Goal: Task Accomplishment & Management: Manage account settings

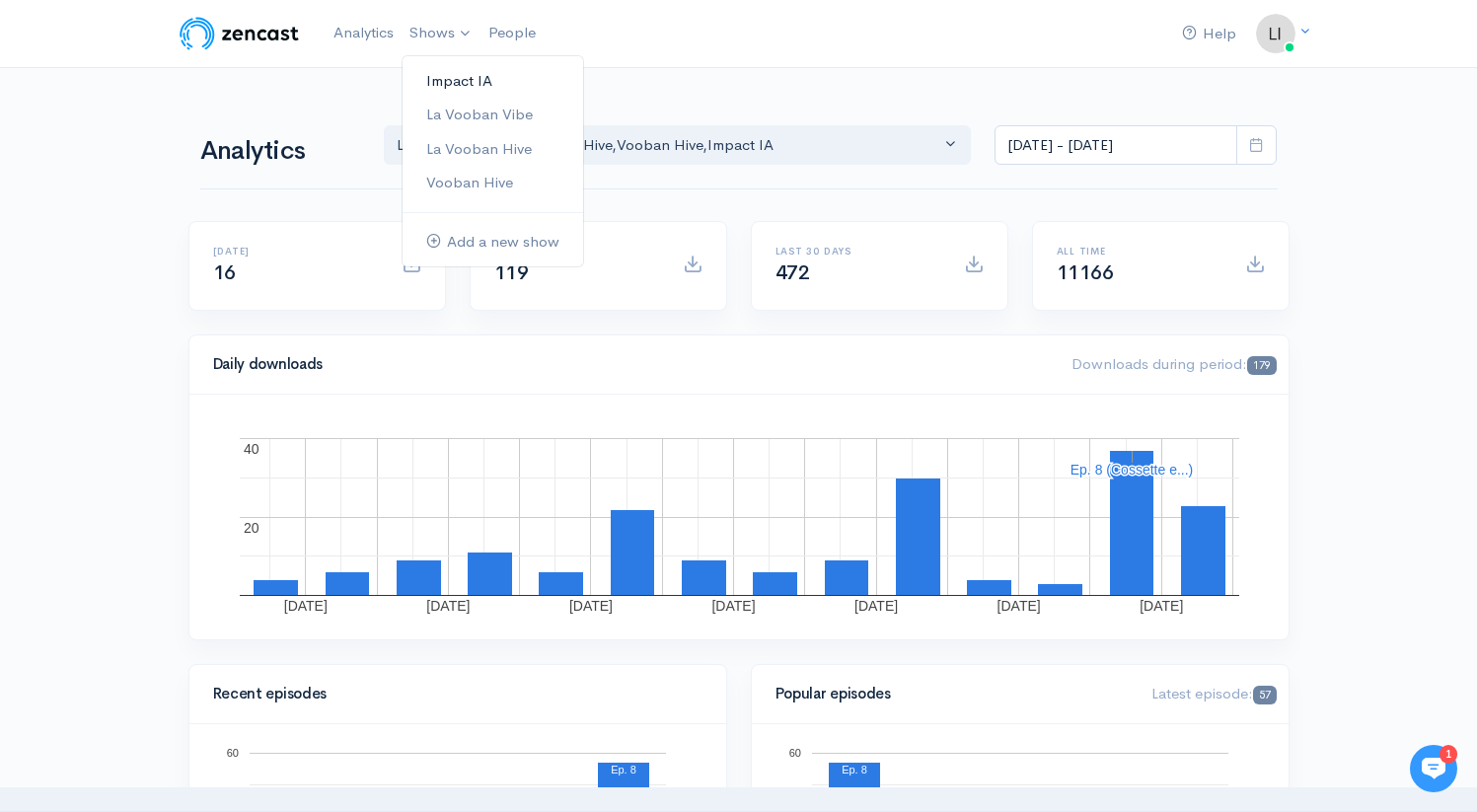
click at [474, 80] on link "Impact IA" at bounding box center [492, 81] width 181 height 35
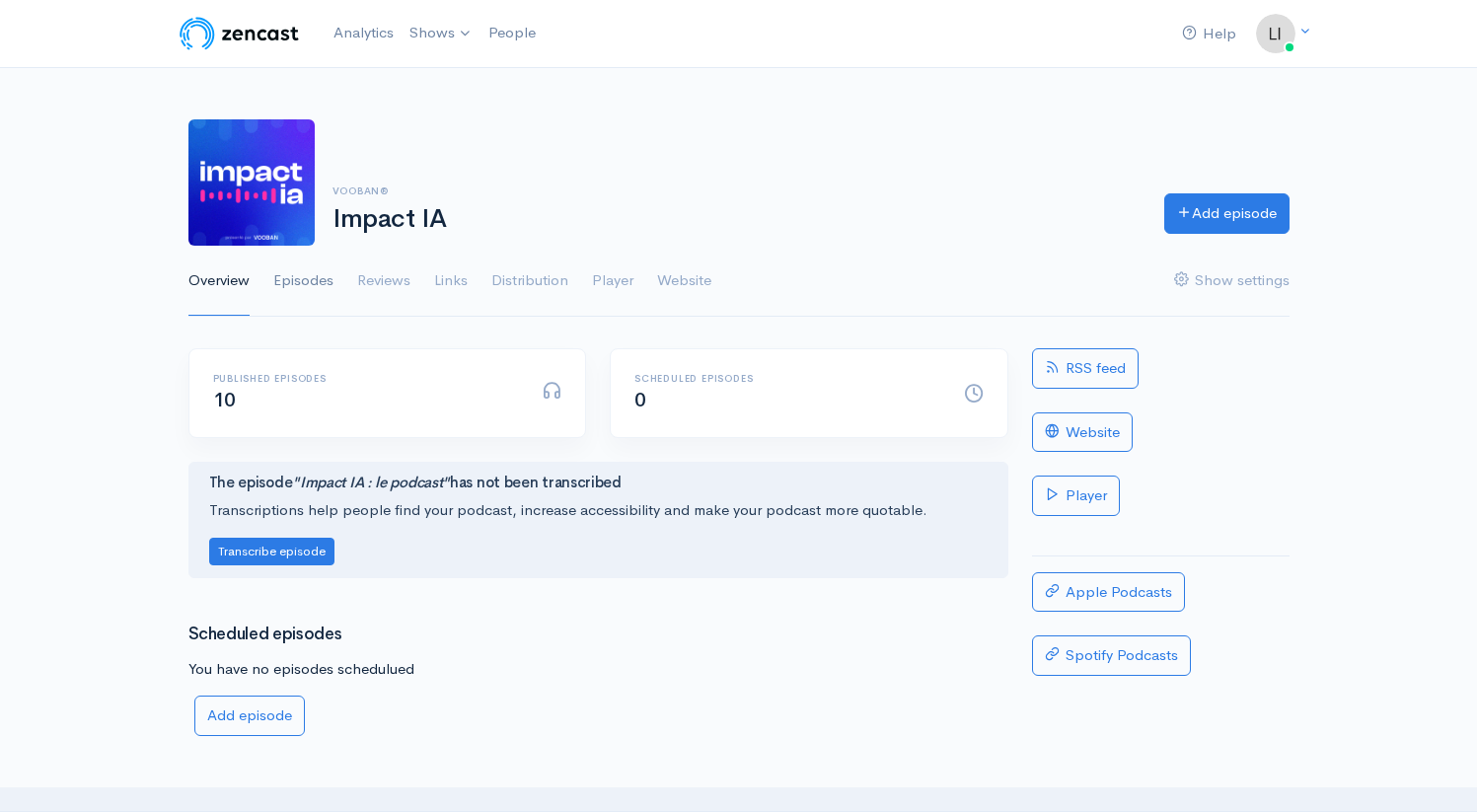
click at [310, 280] on link "Episodes" at bounding box center [303, 282] width 60 height 71
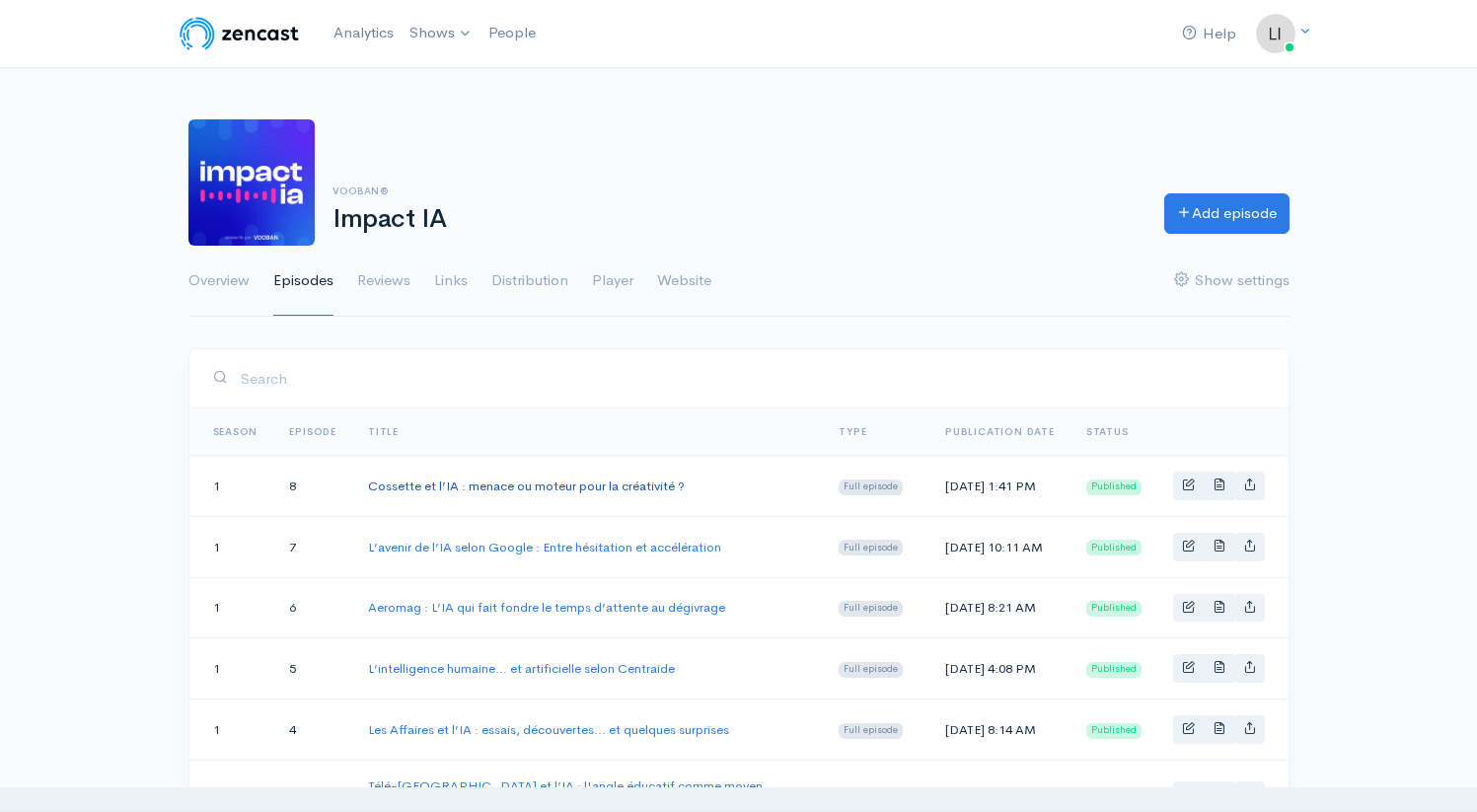
click at [504, 480] on link "Cossette et l’IA : menace ou moteur pour la créativité ?" at bounding box center [526, 485] width 317 height 17
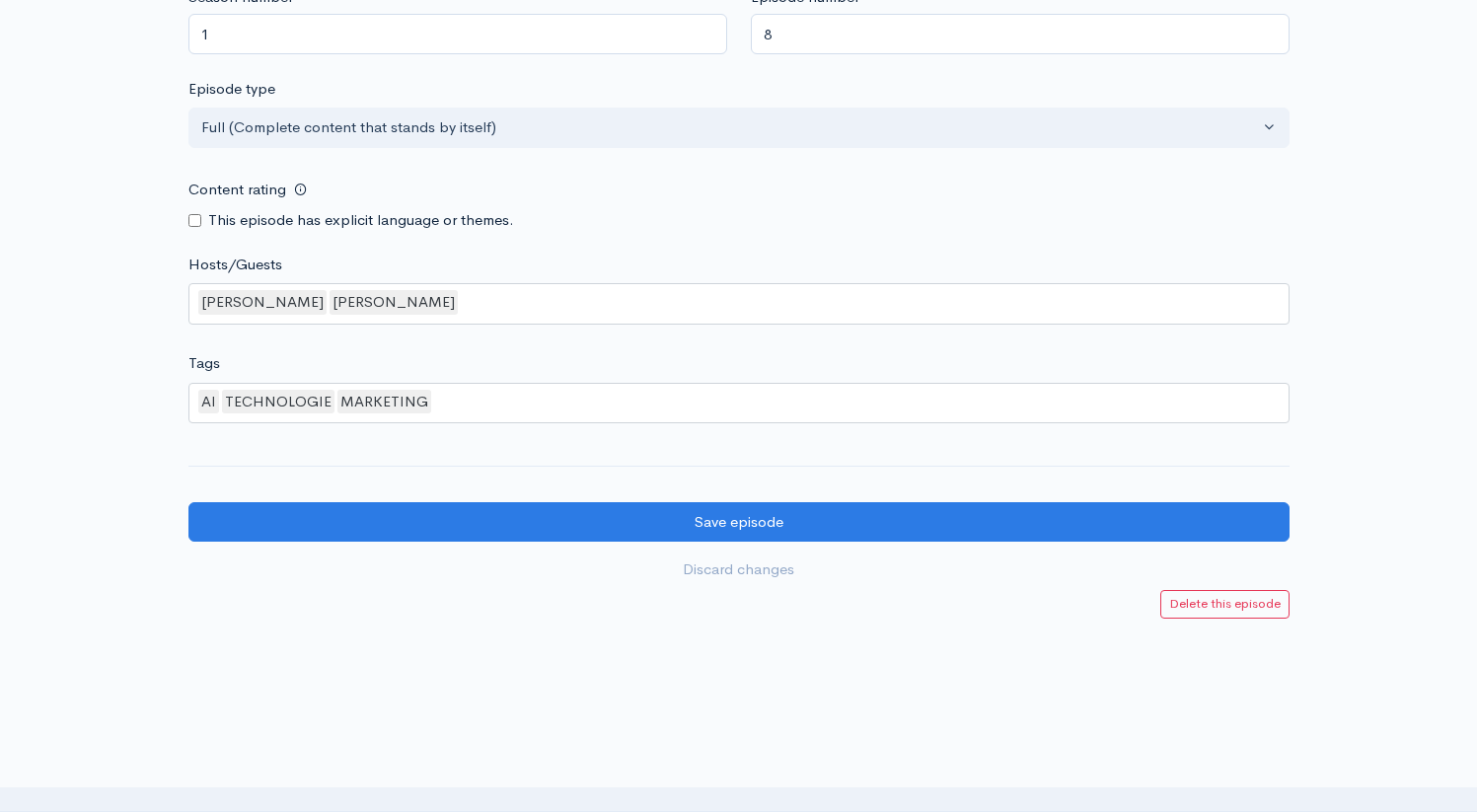
scroll to position [1535, 0]
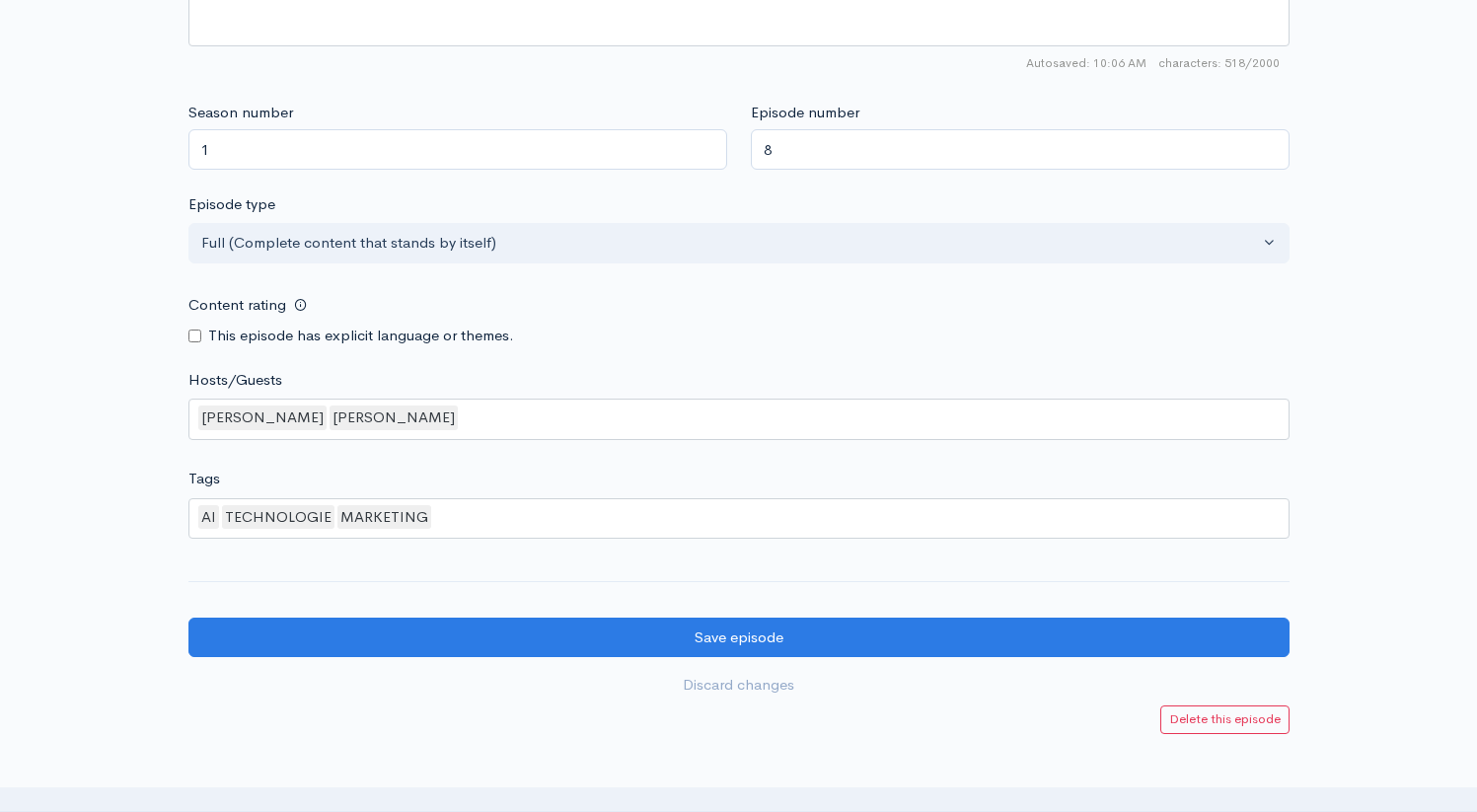
click at [553, 404] on div "Hugo Lemieux-Fournier Louis Duchesne" at bounding box center [739, 419] width 1101 height 41
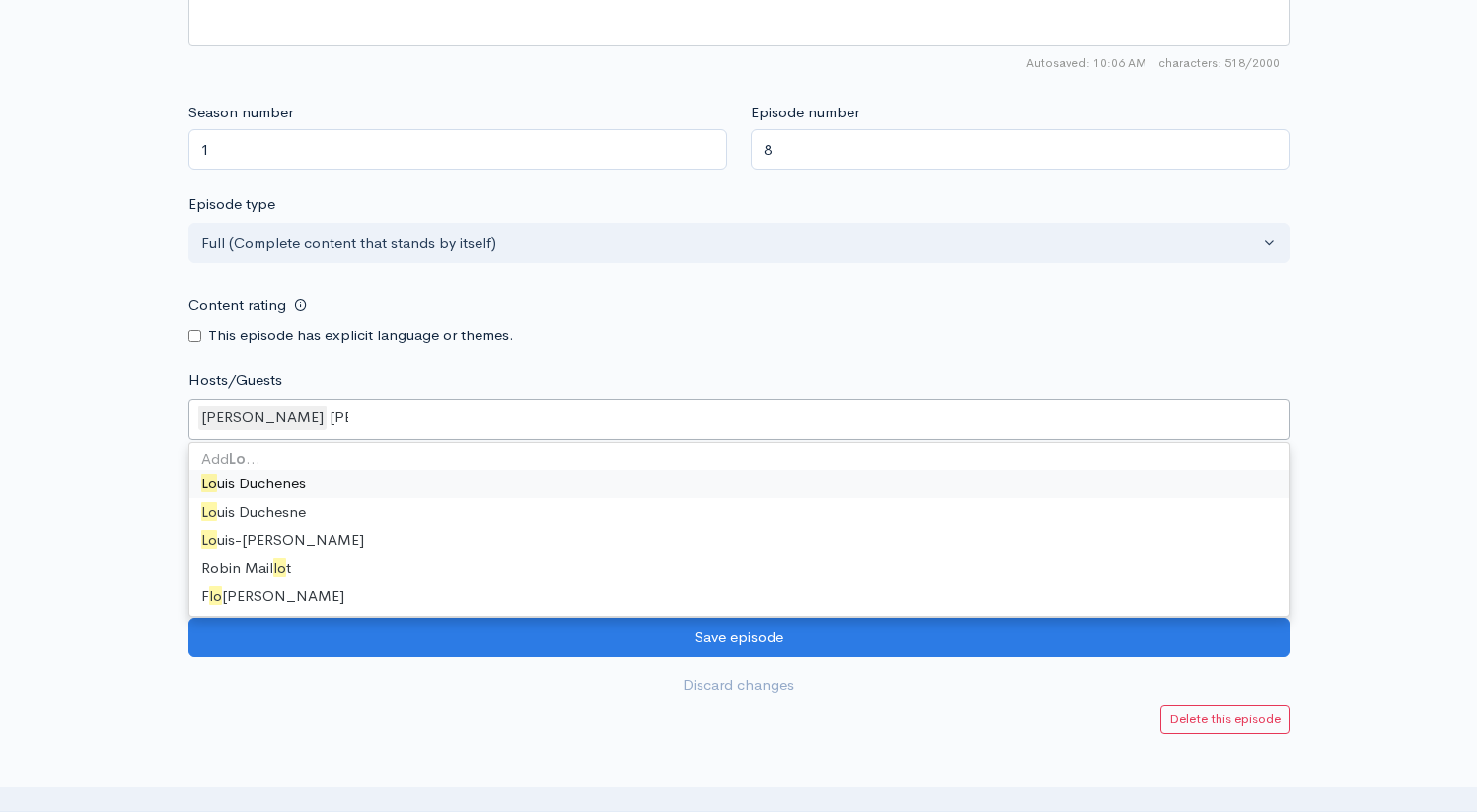
type input "Loui"
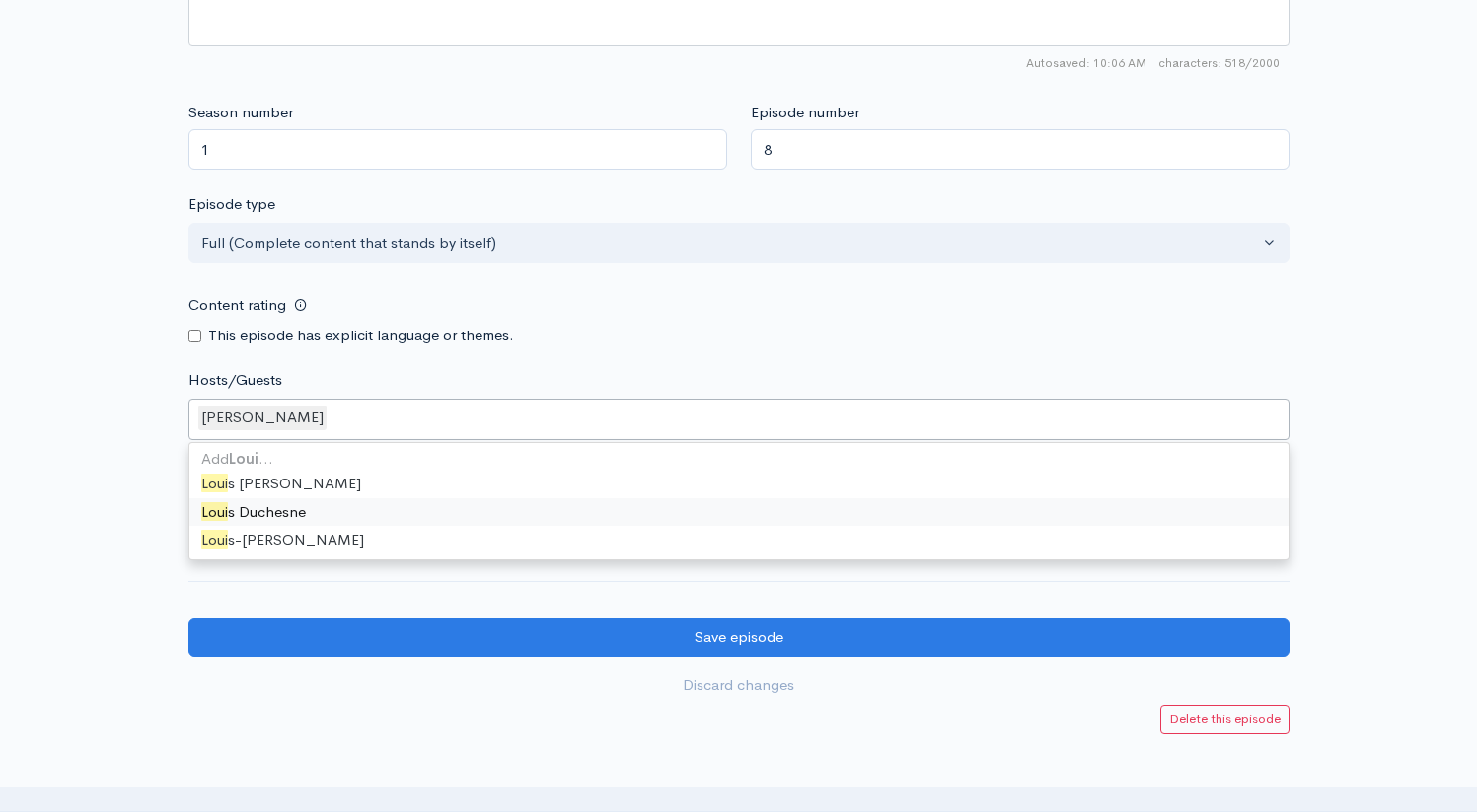
scroll to position [2207, 0]
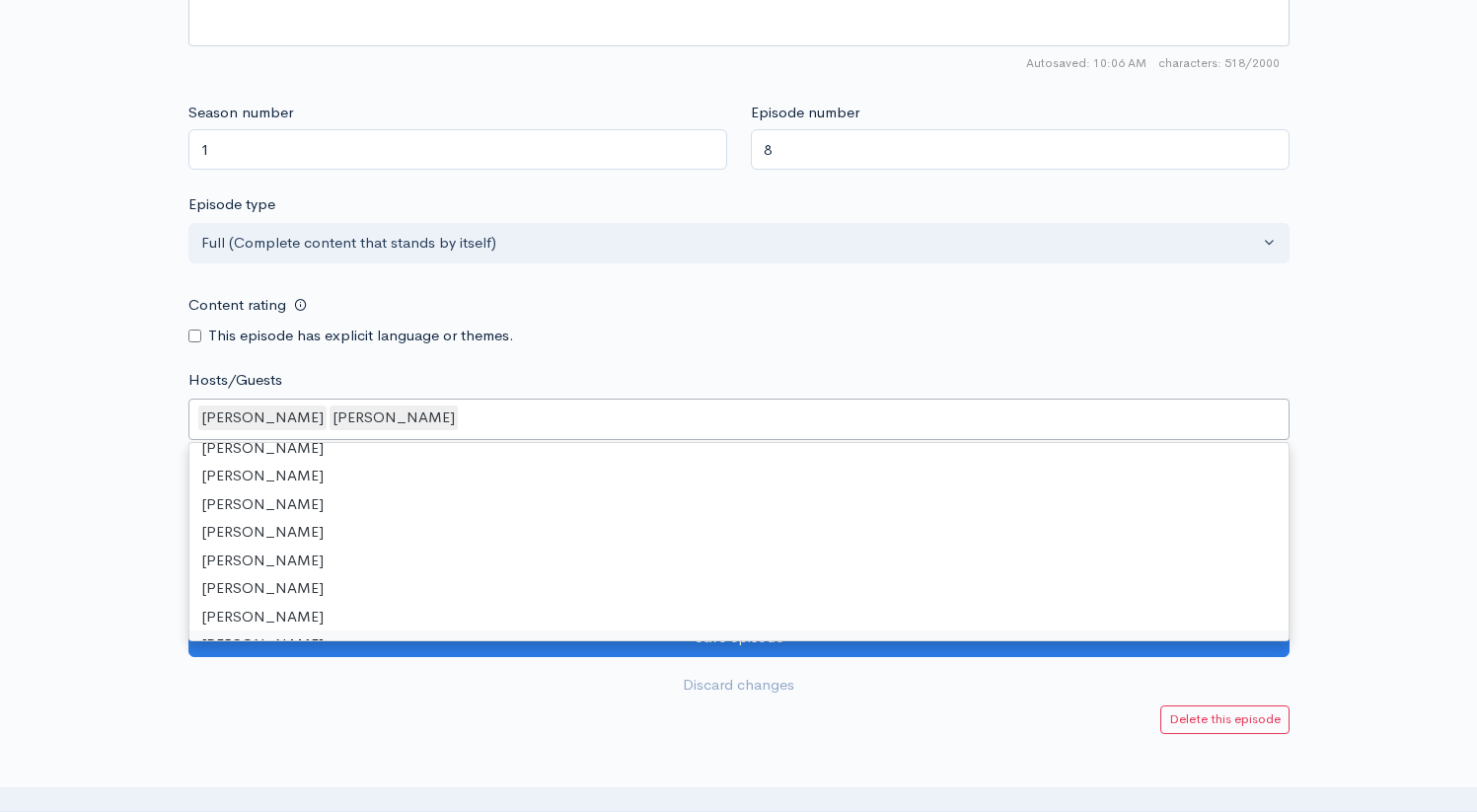
click at [685, 762] on div at bounding box center [738, 764] width 1477 height 59
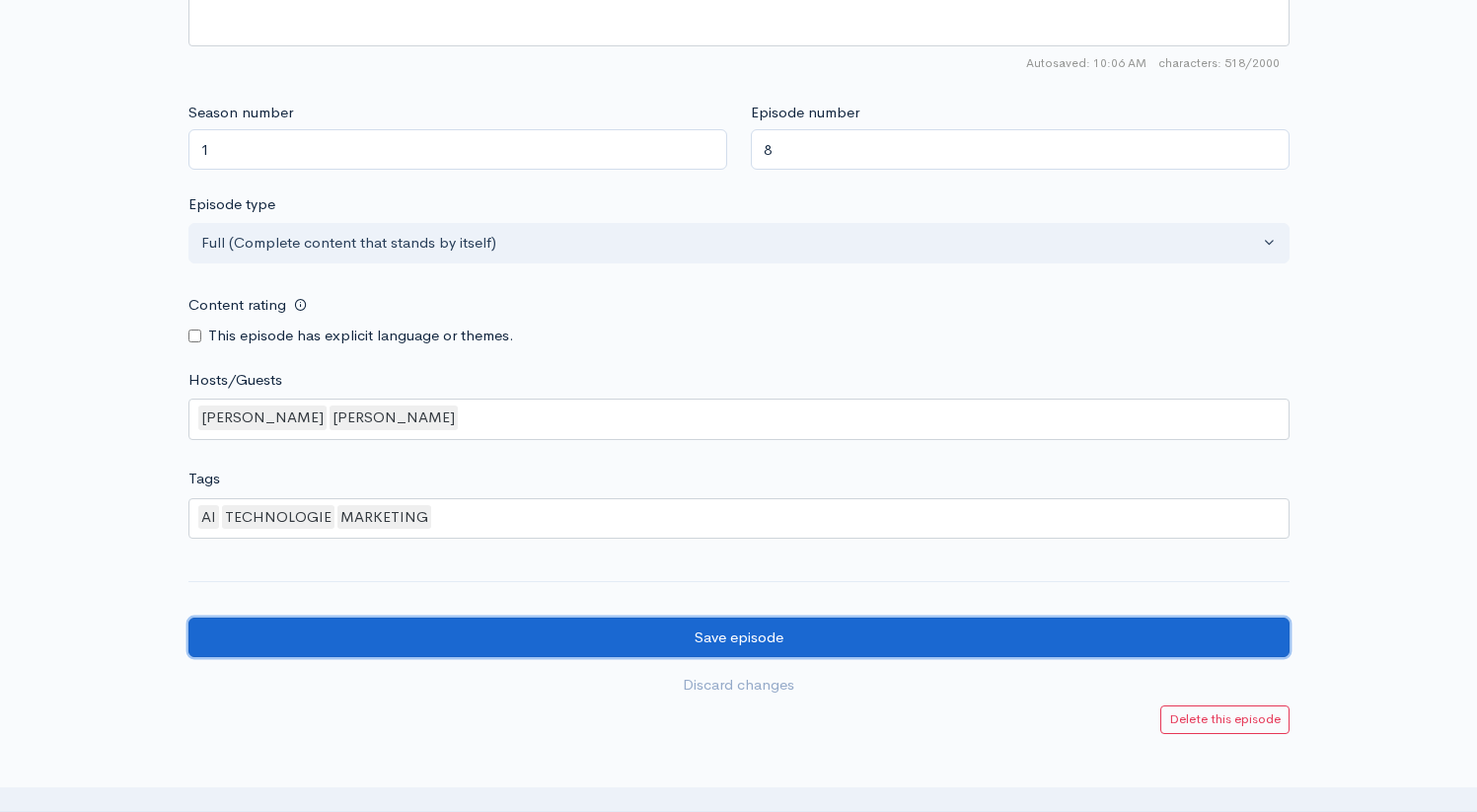
click at [679, 636] on input "Save episode" at bounding box center [739, 637] width 1101 height 41
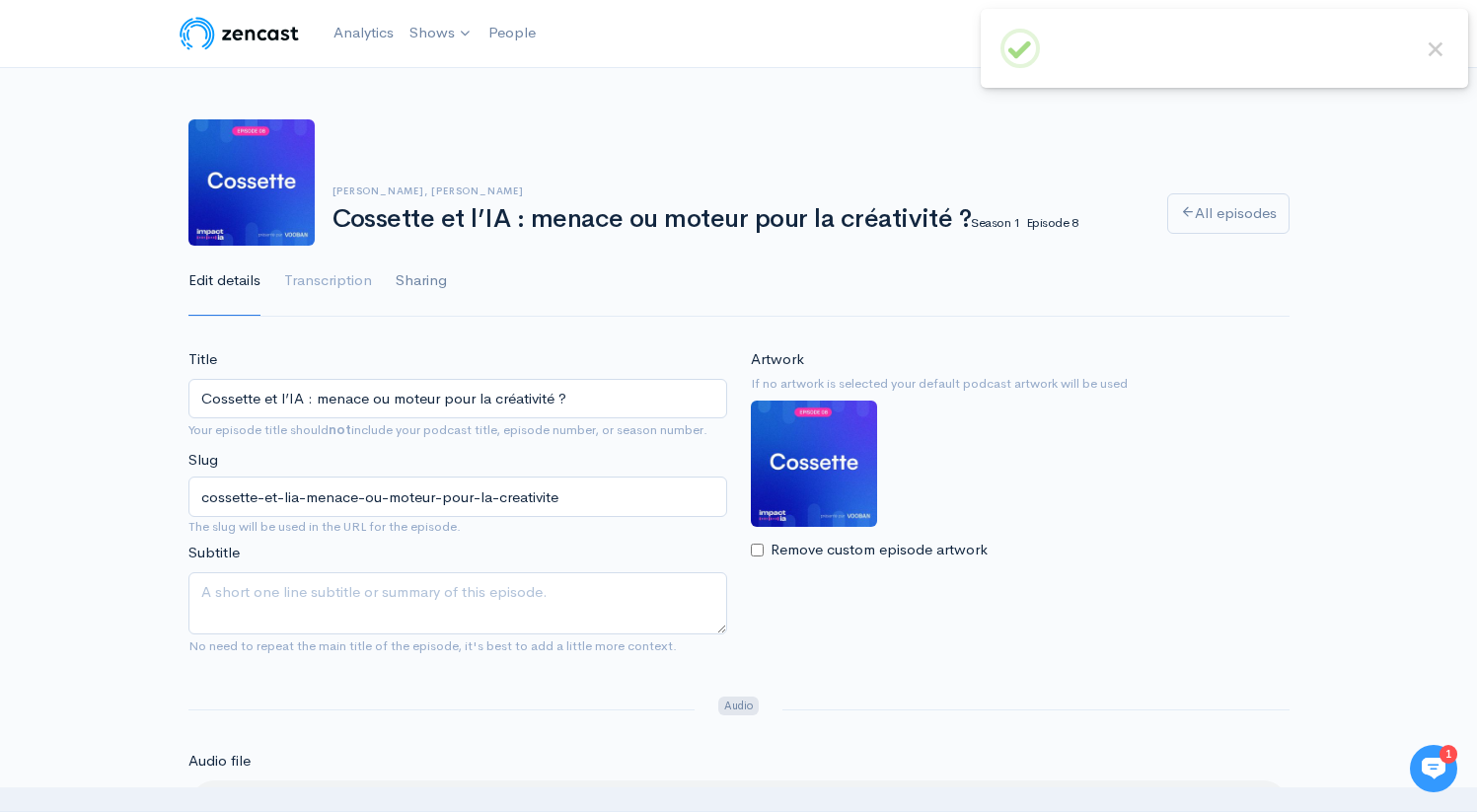
click at [435, 291] on link "Sharing" at bounding box center [421, 282] width 51 height 71
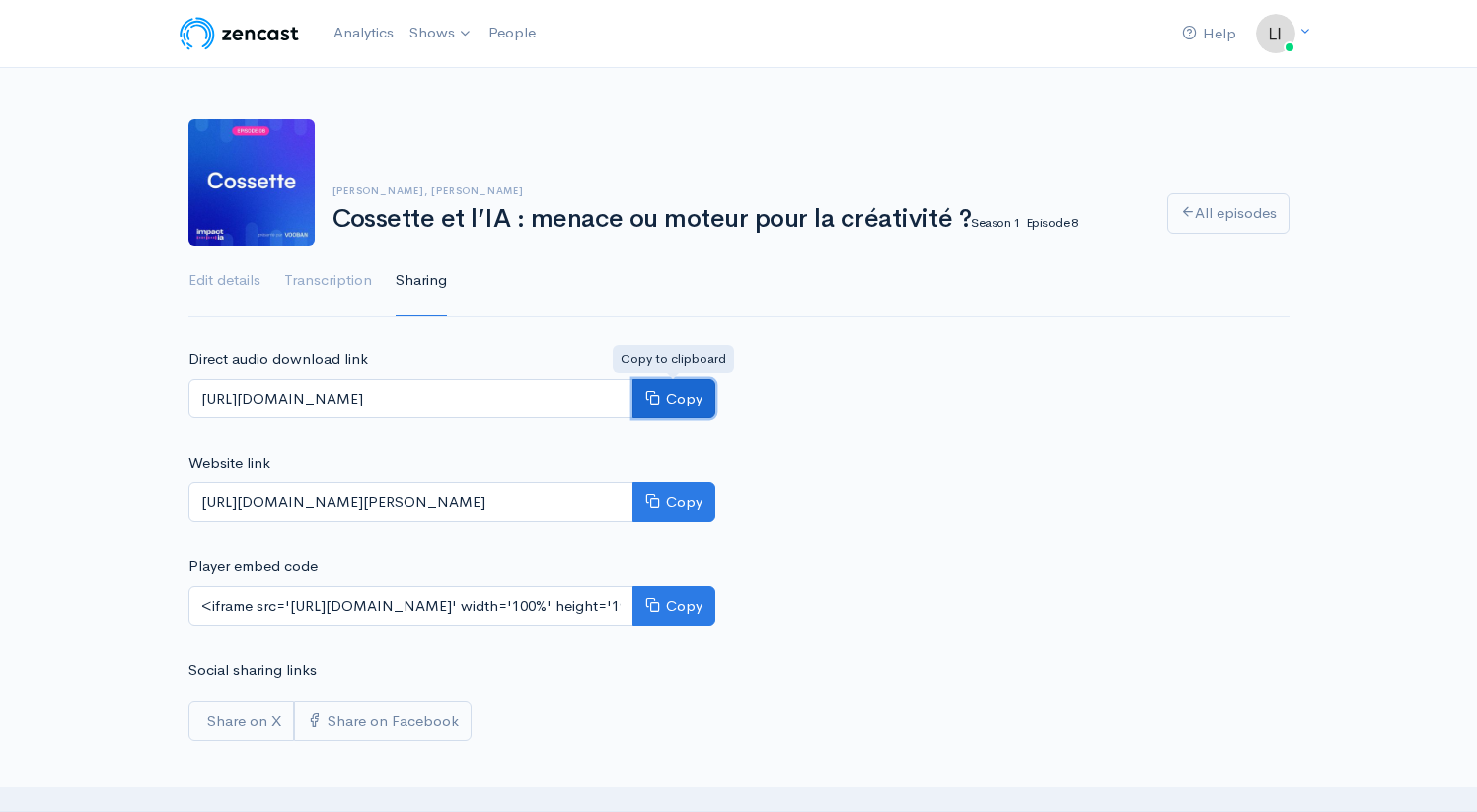
click at [679, 403] on button "Copy" at bounding box center [674, 398] width 83 height 41
drag, startPoint x: 951, startPoint y: 367, endPoint x: 928, endPoint y: 367, distance: 23.0
click at [951, 367] on div "Direct audio download link https://media.zencast.fm/impact-ai/77e8b5af-41d3-420…" at bounding box center [739, 543] width 1124 height 392
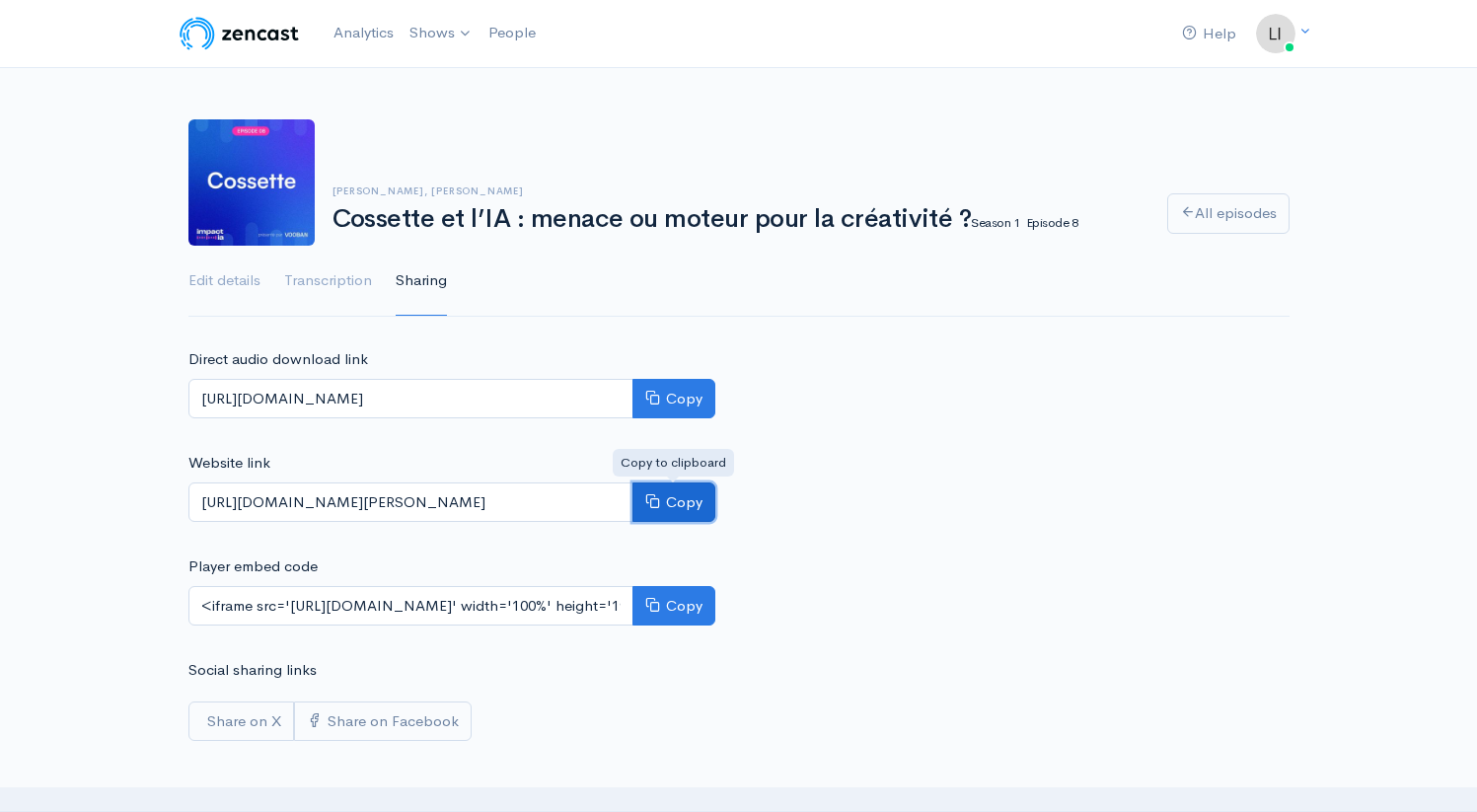
click at [695, 505] on button "Copy" at bounding box center [674, 502] width 83 height 41
click at [527, 26] on link "People" at bounding box center [512, 33] width 63 height 42
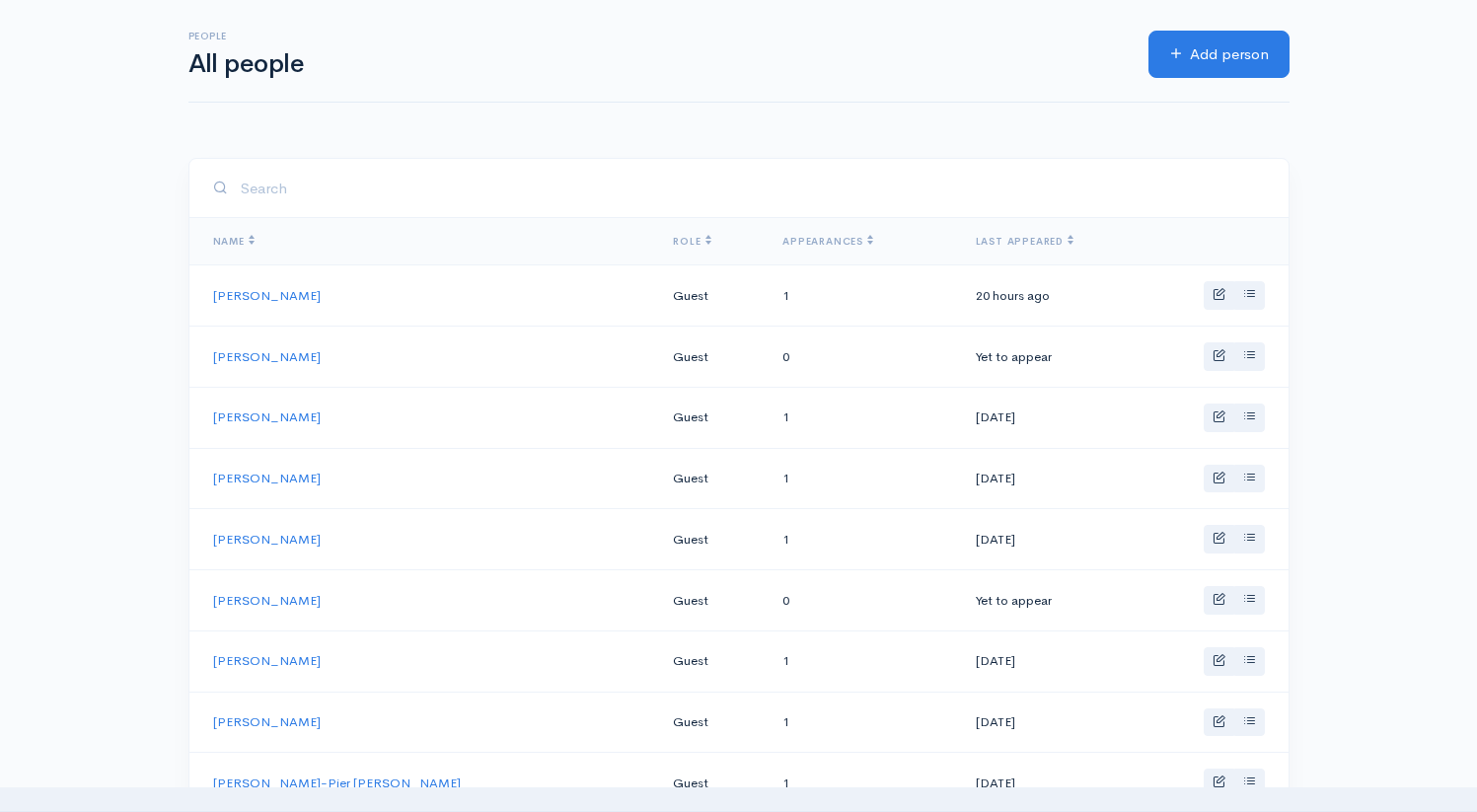
scroll to position [99, 0]
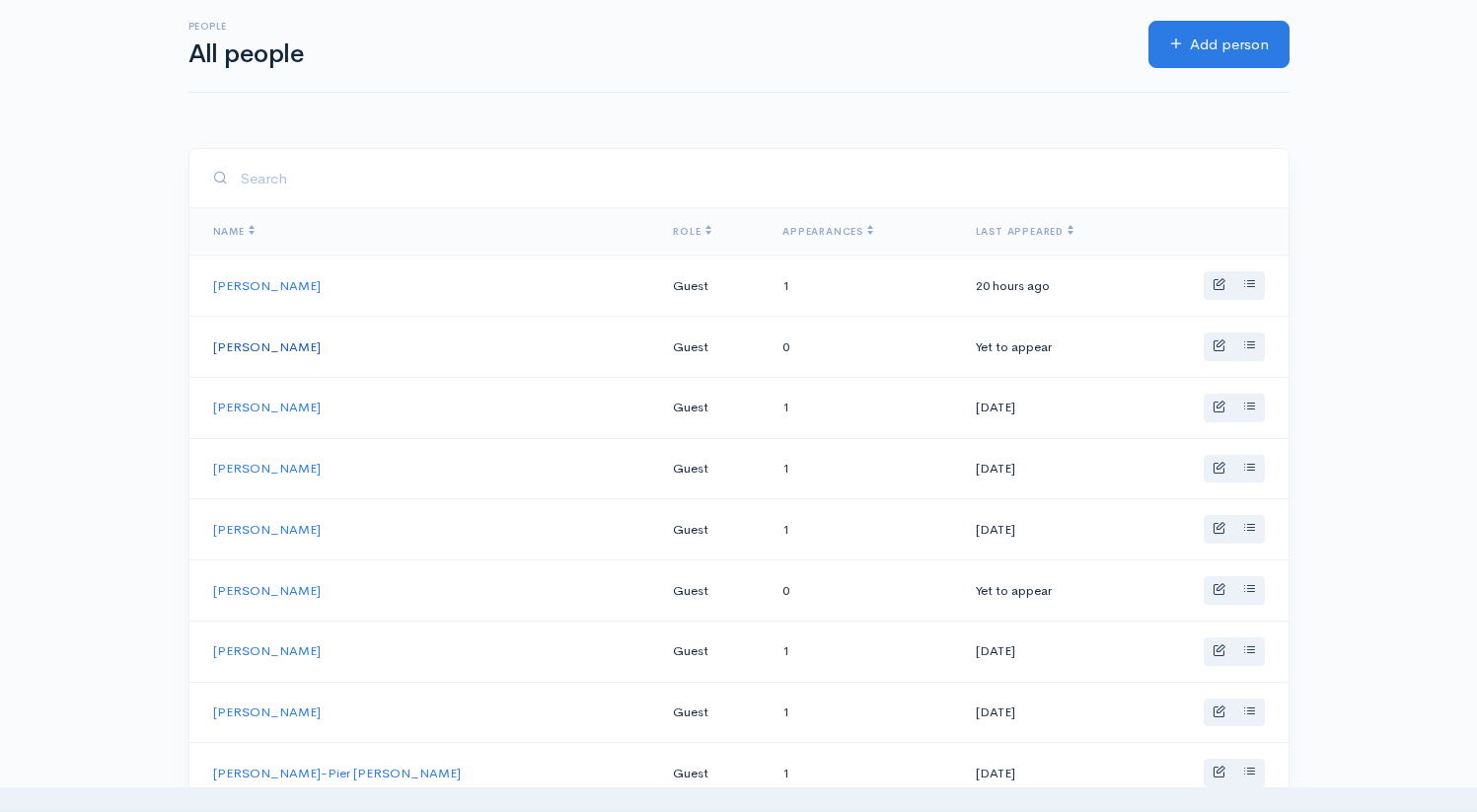
click at [288, 346] on link "[PERSON_NAME]" at bounding box center [267, 347] width 108 height 17
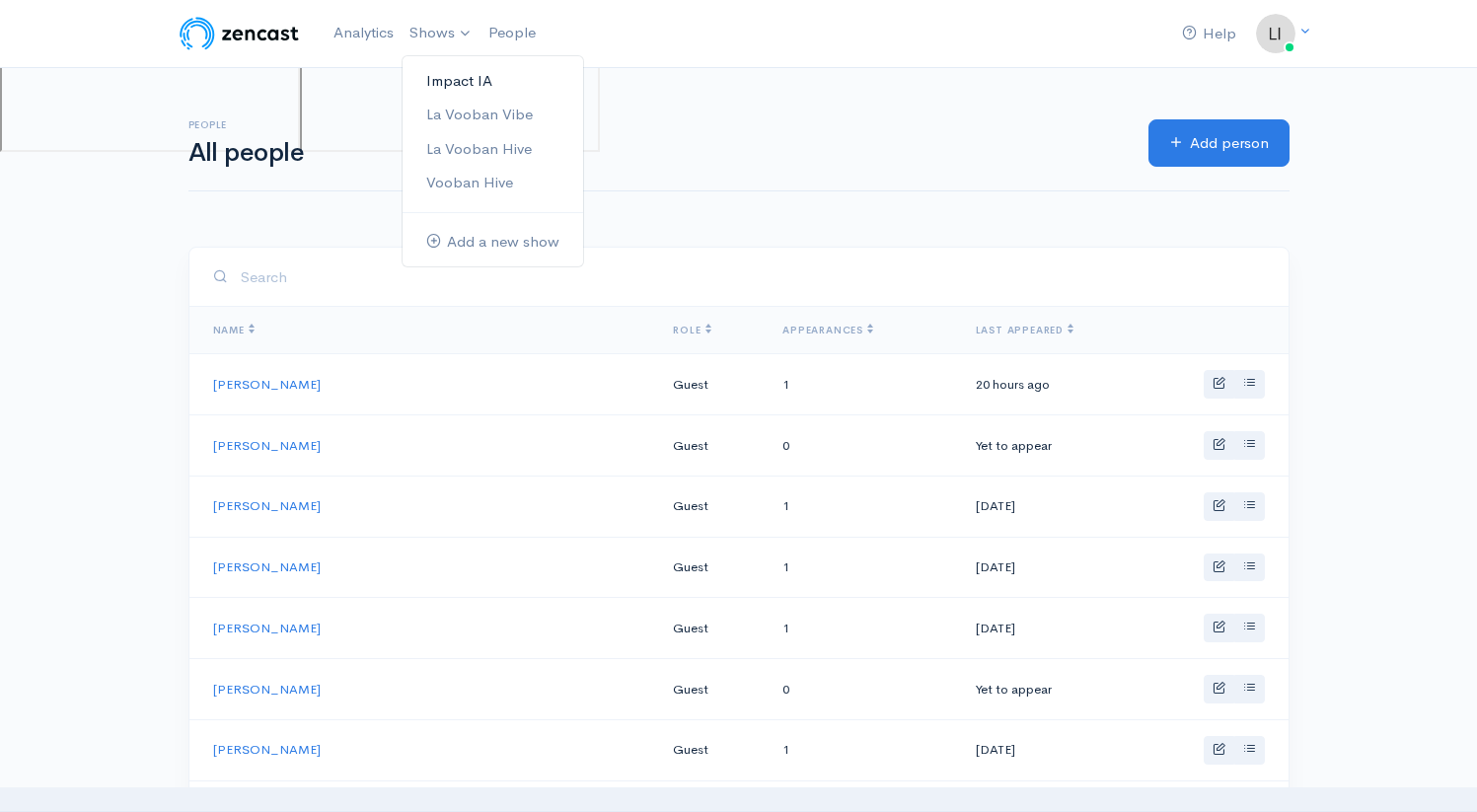
click at [468, 84] on link "Impact IA" at bounding box center [492, 81] width 181 height 35
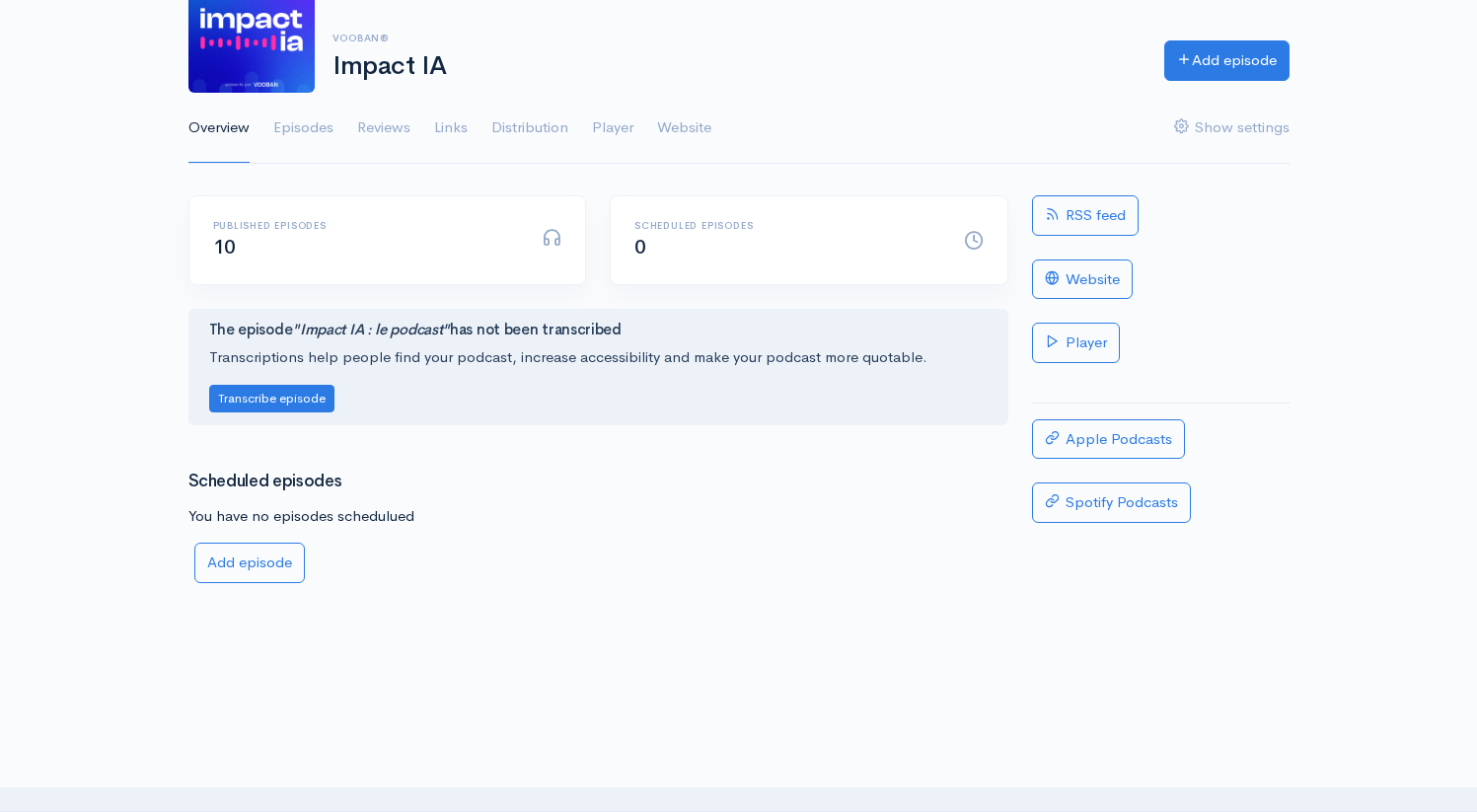
scroll to position [204, 0]
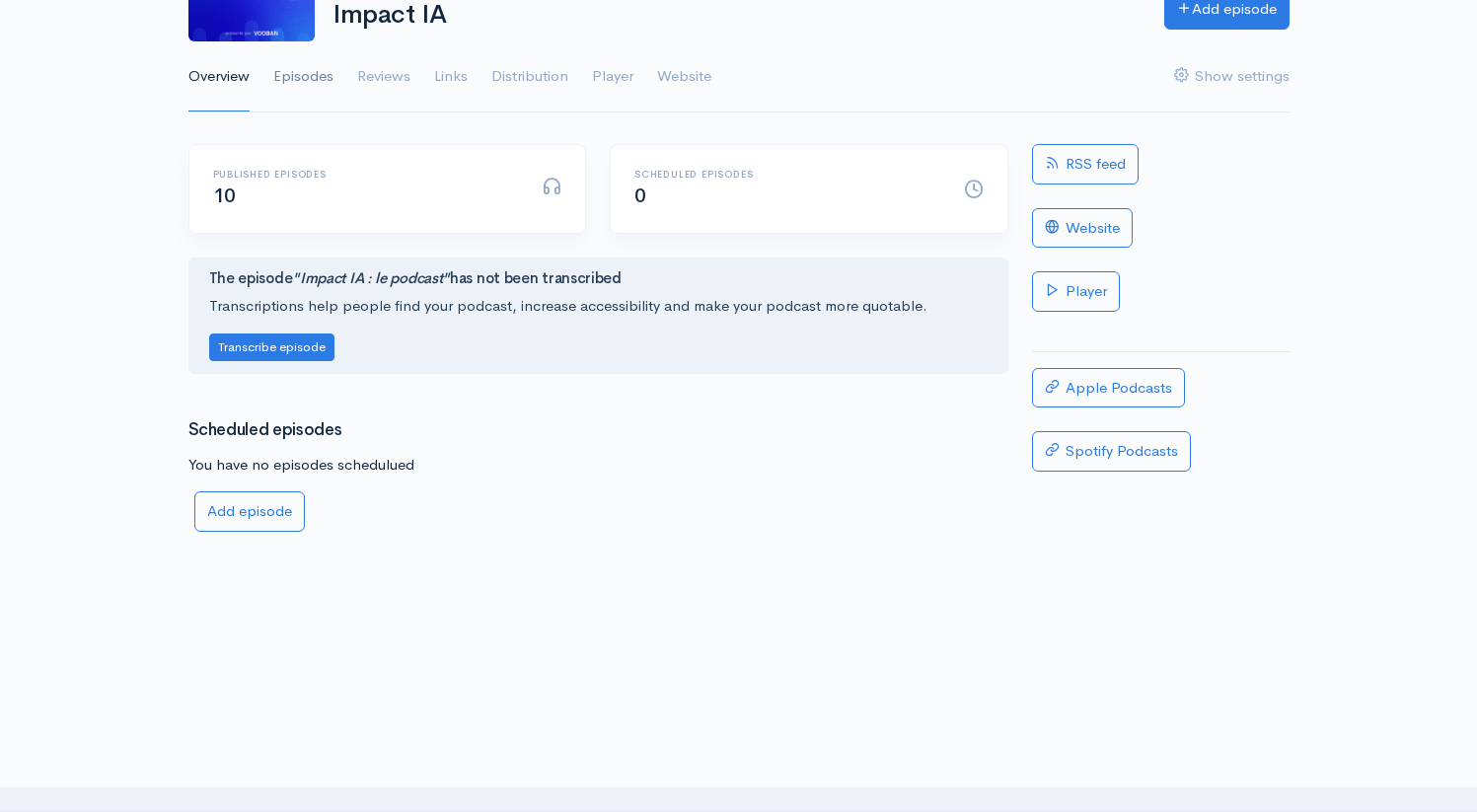
click at [323, 79] on link "Episodes" at bounding box center [303, 77] width 60 height 71
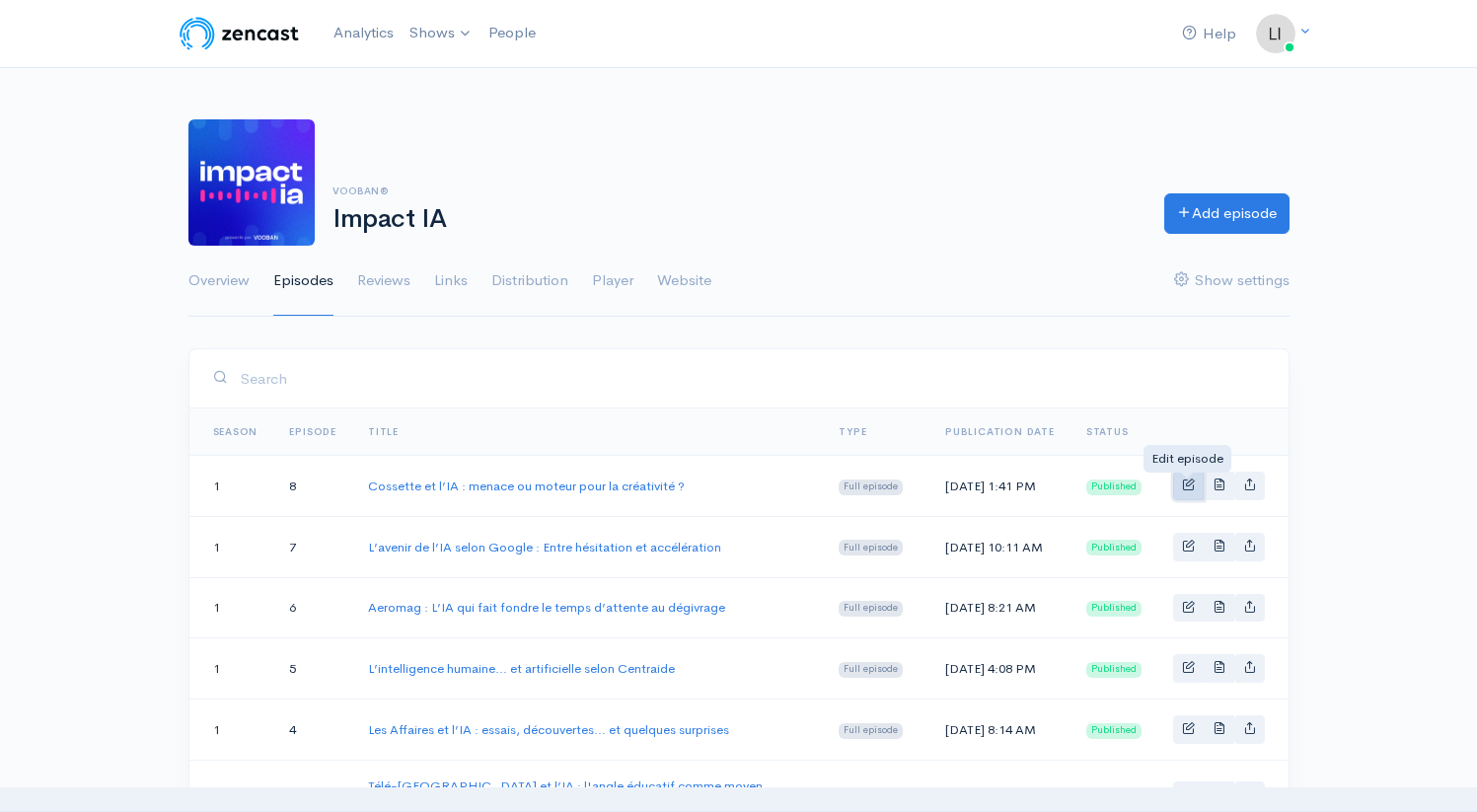
click at [1182, 485] on span "Basic example" at bounding box center [1188, 483] width 13 height 13
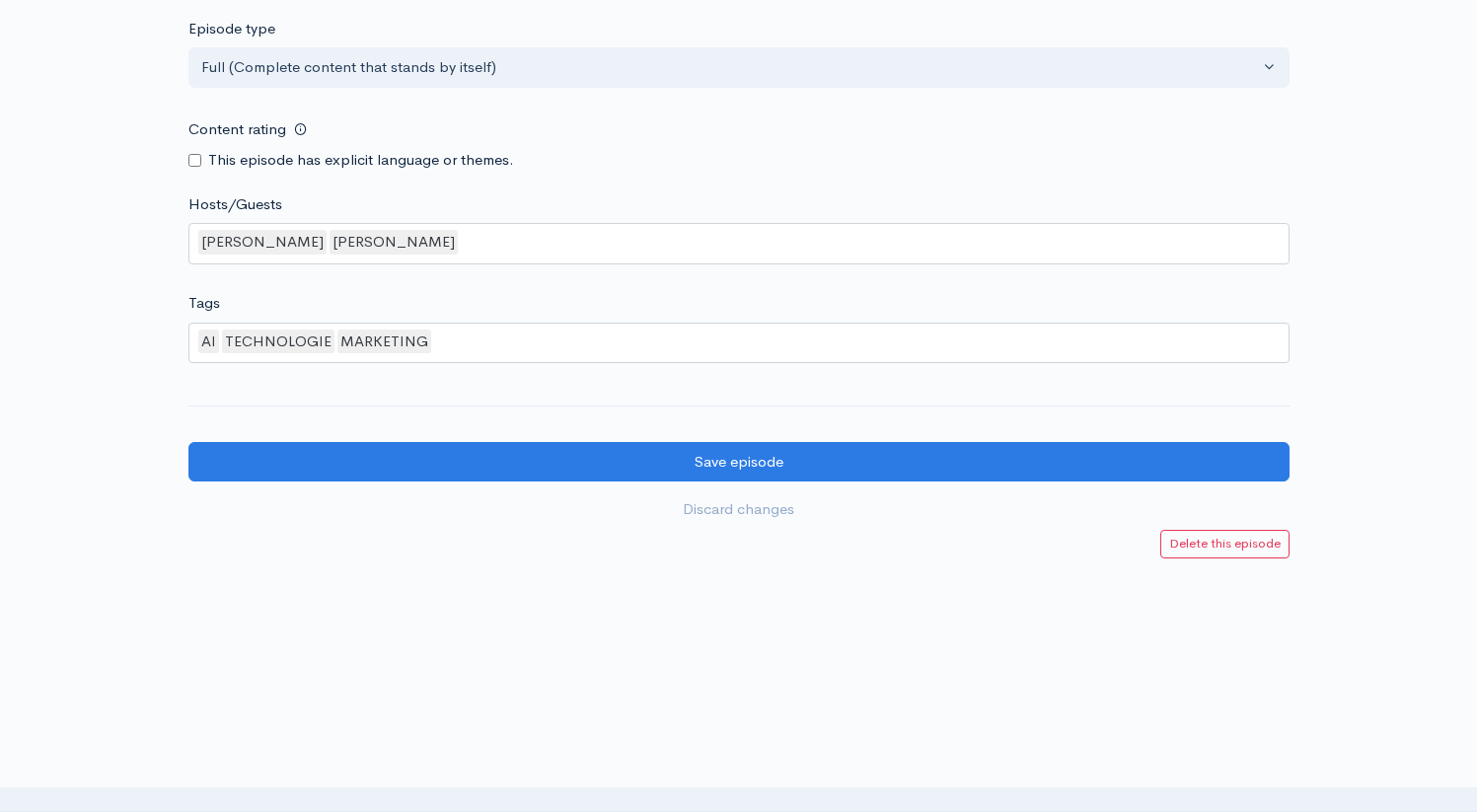
scroll to position [1709, 0]
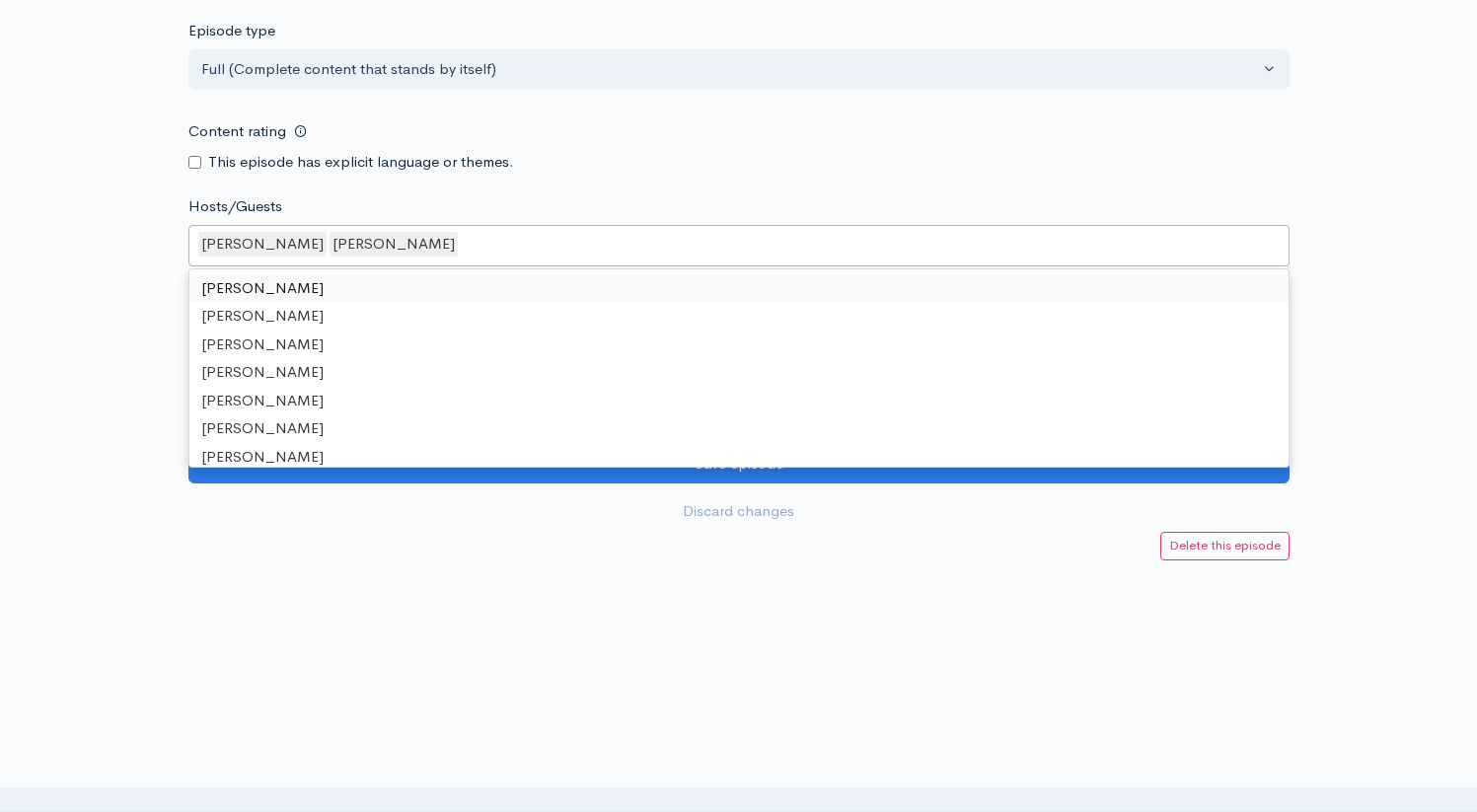
click at [505, 251] on div "Hugo Lemieux-Fournier Louis Duchesne" at bounding box center [739, 246] width 1101 height 41
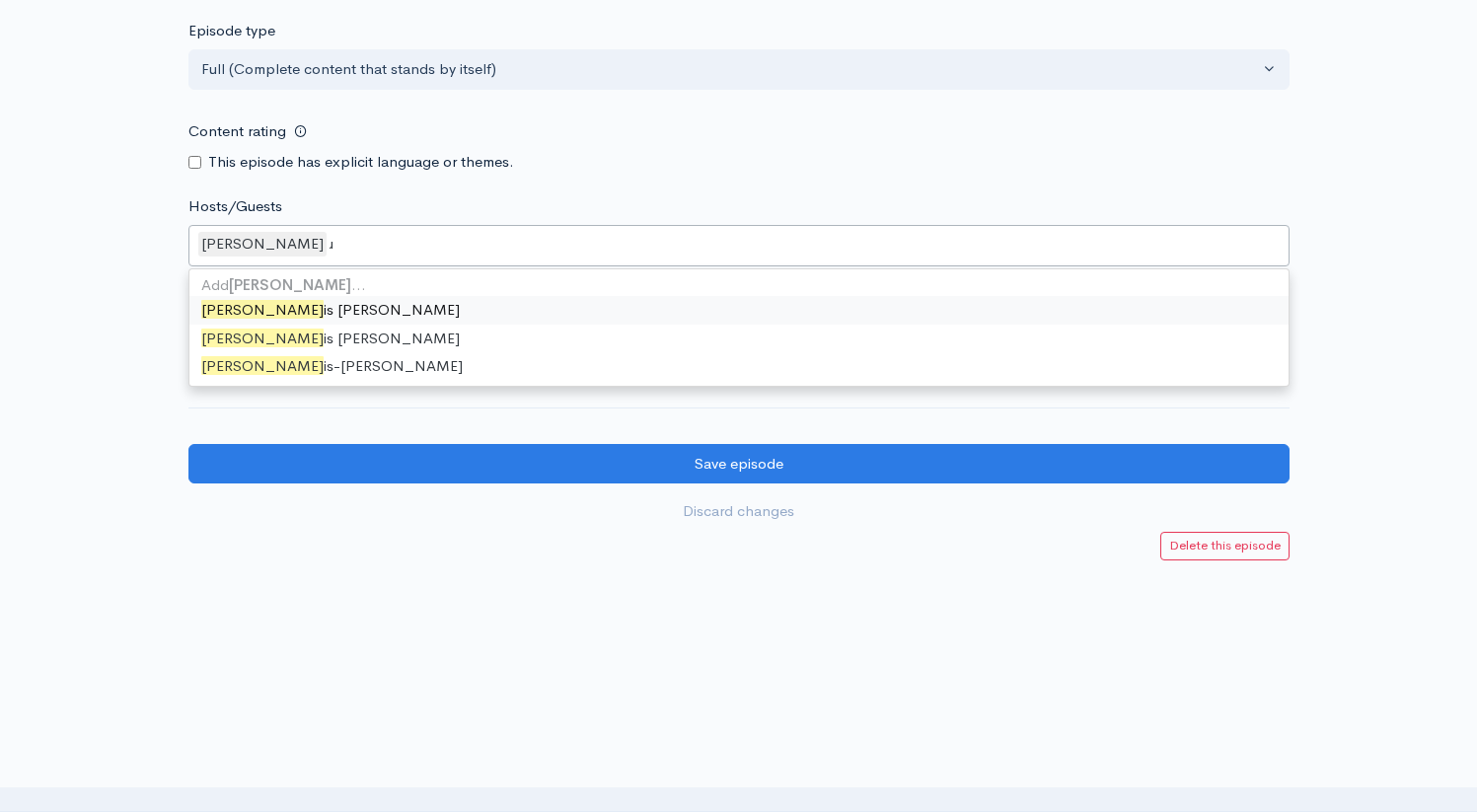
scroll to position [0, 30]
type input "Louis"
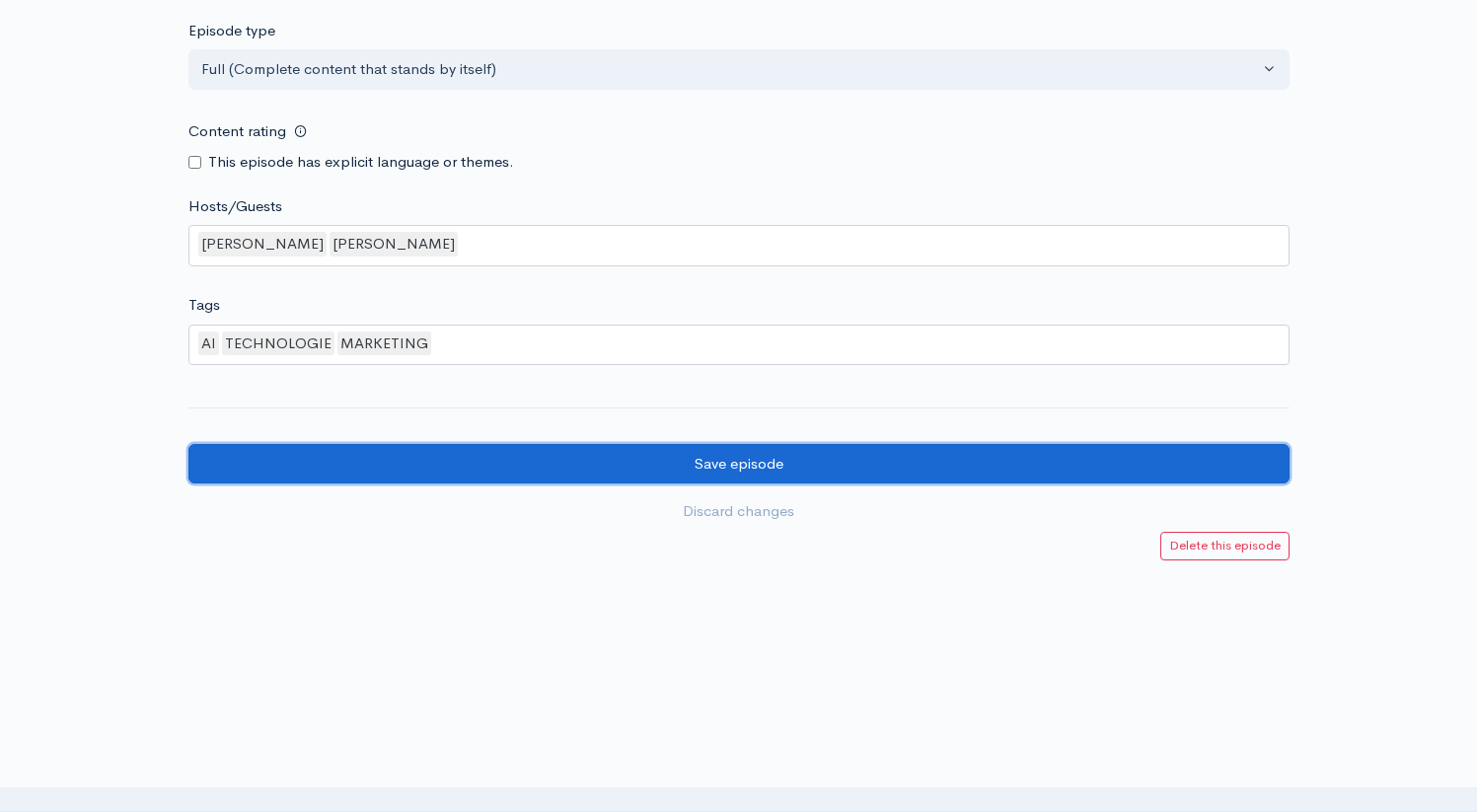
click at [614, 456] on input "Save episode" at bounding box center [739, 463] width 1101 height 41
